Goal: Transaction & Acquisition: Purchase product/service

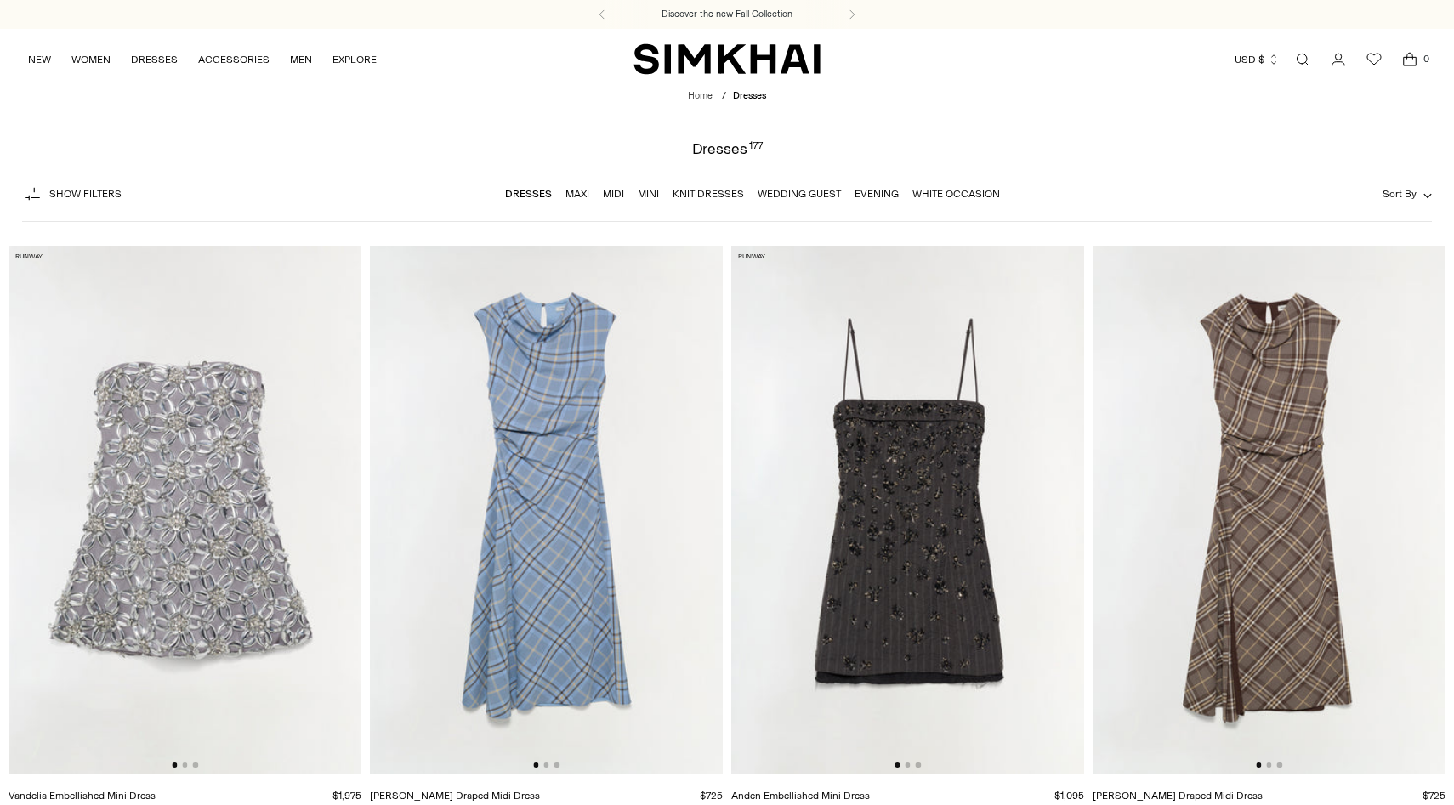
click at [577, 191] on link "Maxi" at bounding box center [577, 194] width 24 height 12
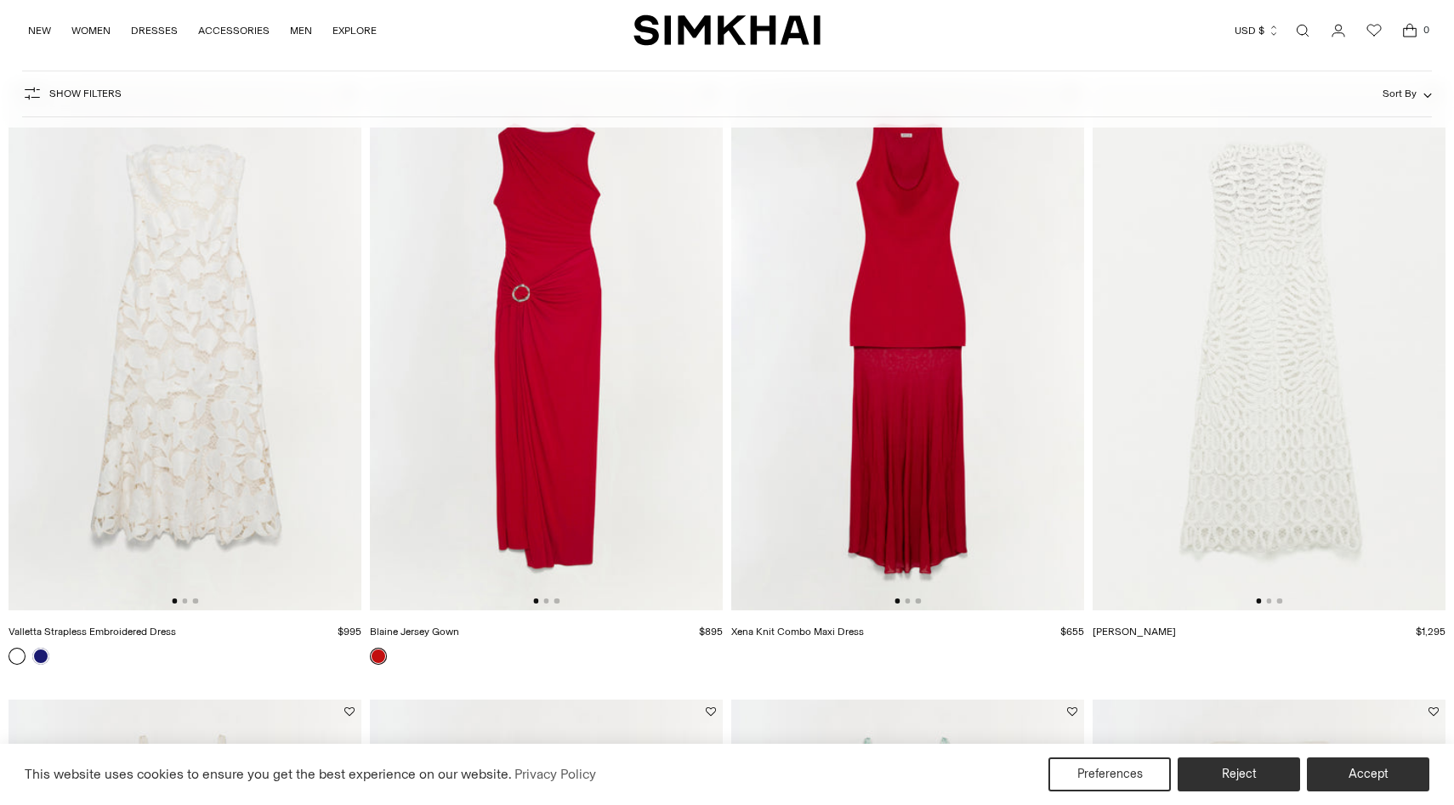
scroll to position [0, 1]
click at [593, 468] on img at bounding box center [545, 347] width 353 height 530
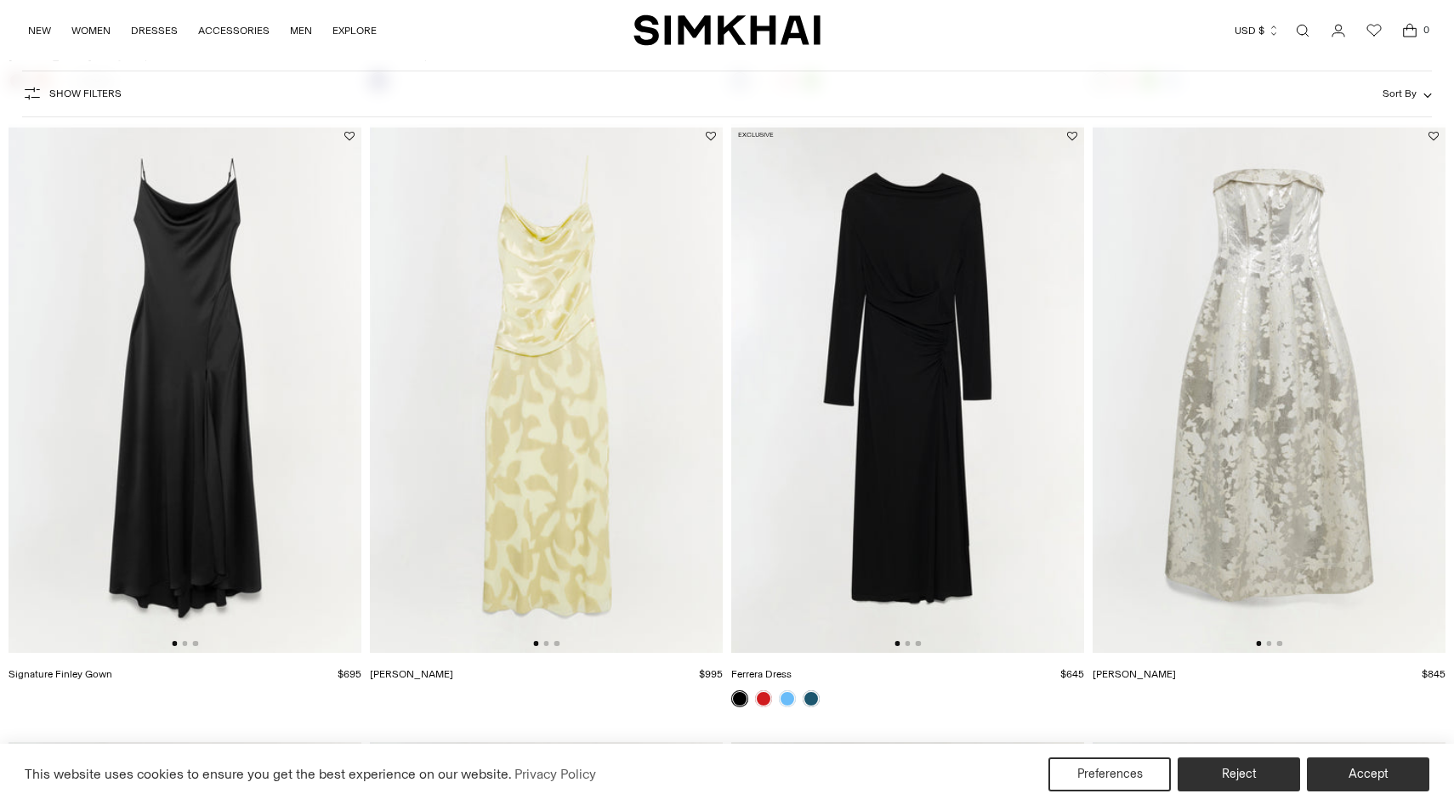
scroll to position [1339, 0]
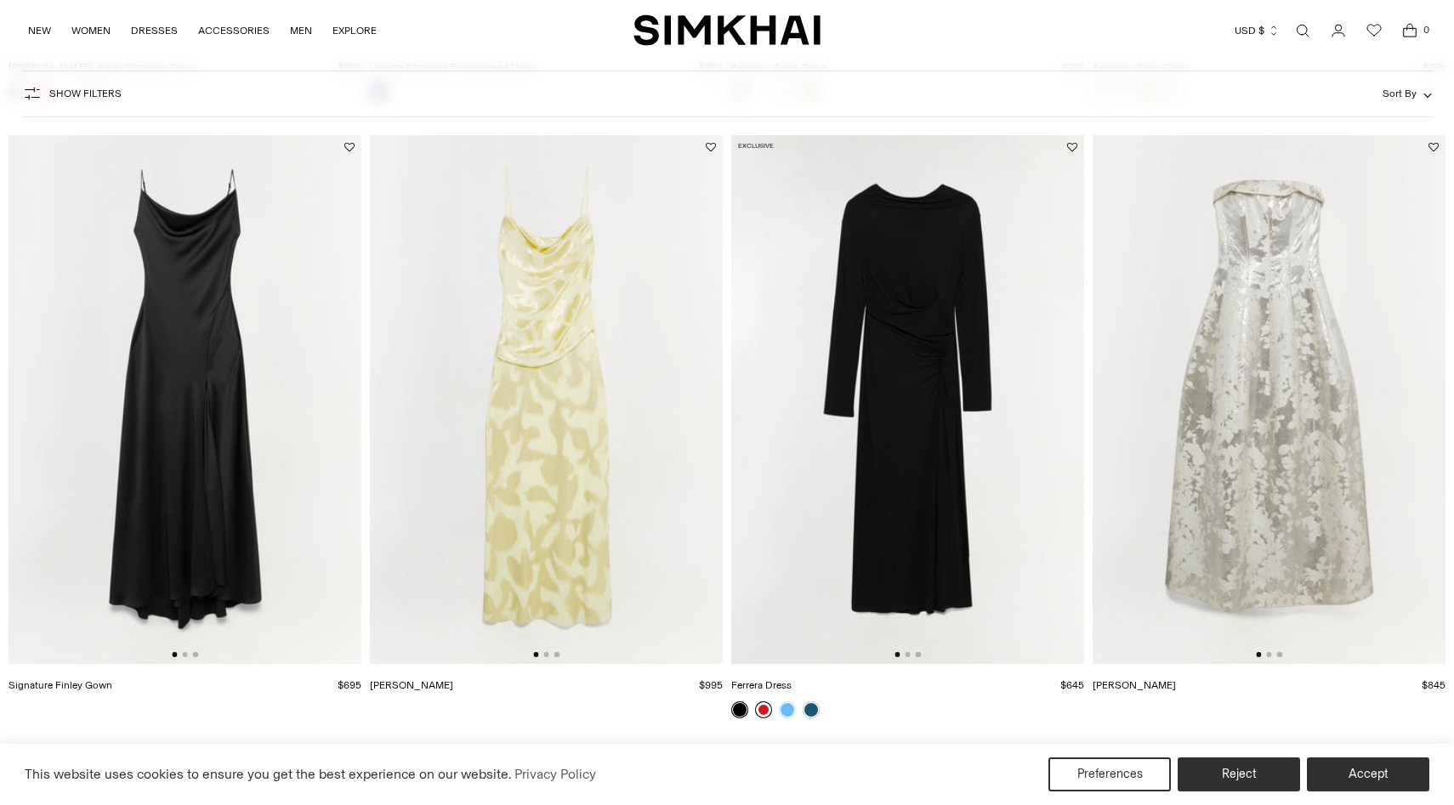
click at [764, 709] on link at bounding box center [763, 709] width 17 height 17
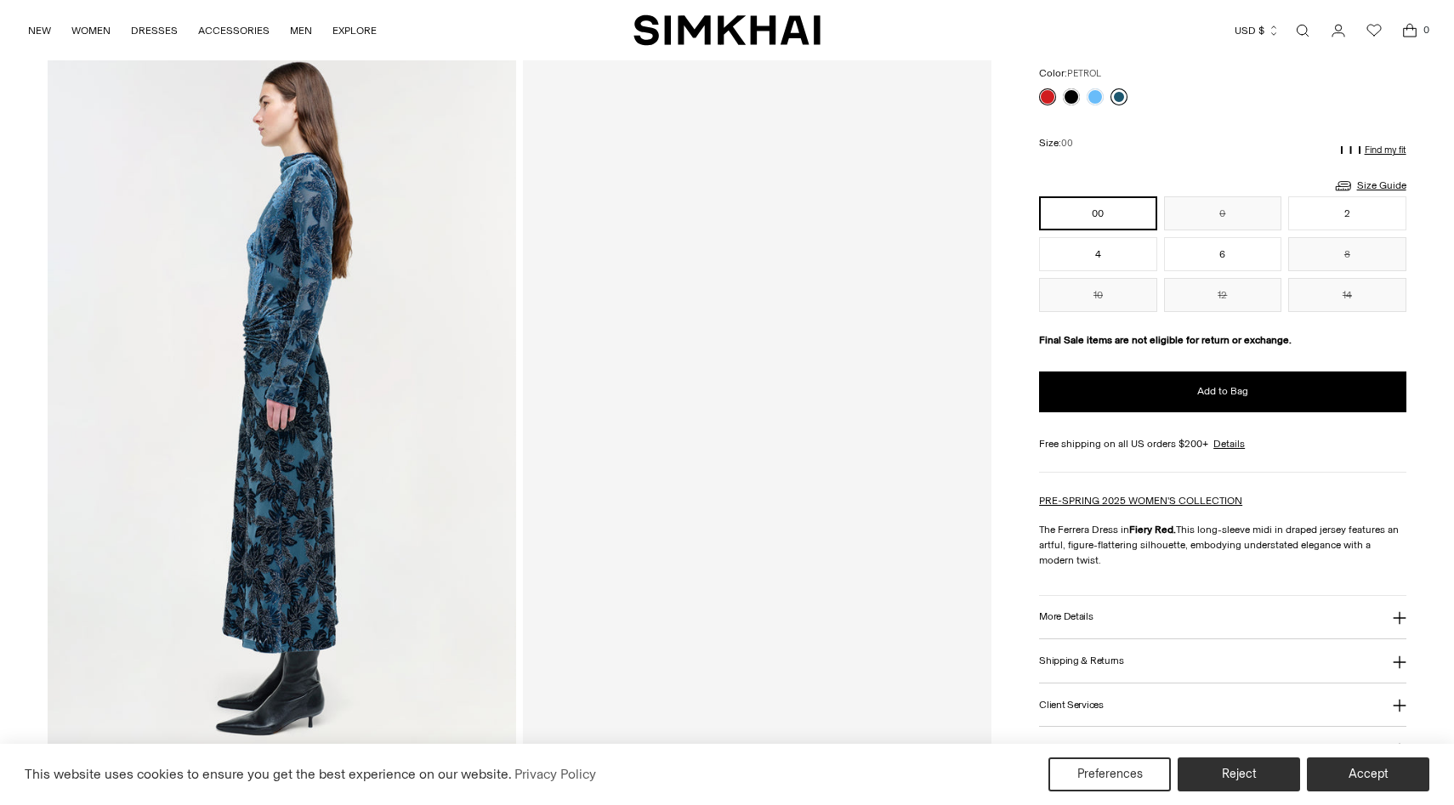
scroll to position [780, 0]
